Goal: Task Accomplishment & Management: Manage account settings

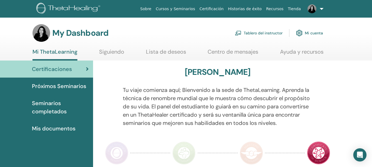
click at [254, 30] on link "Tablero del instructor" at bounding box center [259, 33] width 48 height 12
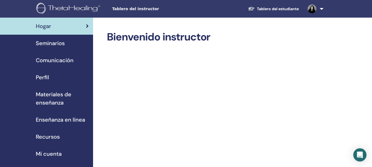
click at [40, 44] on span "Seminarios" at bounding box center [50, 43] width 29 height 8
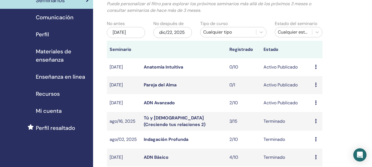
scroll to position [42, 0]
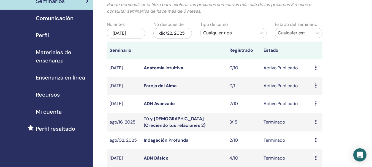
click at [161, 68] on link "Anatomía Intuitiva" at bounding box center [163, 68] width 39 height 6
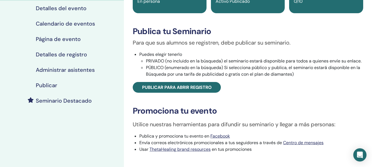
scroll to position [63, 0]
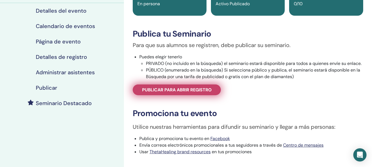
click at [154, 89] on span "Publicar para abrir registro" at bounding box center [177, 90] width 70 height 6
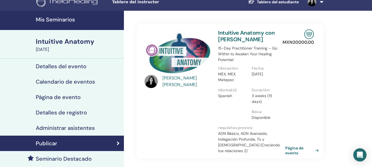
scroll to position [9, 0]
